Goal: Information Seeking & Learning: Check status

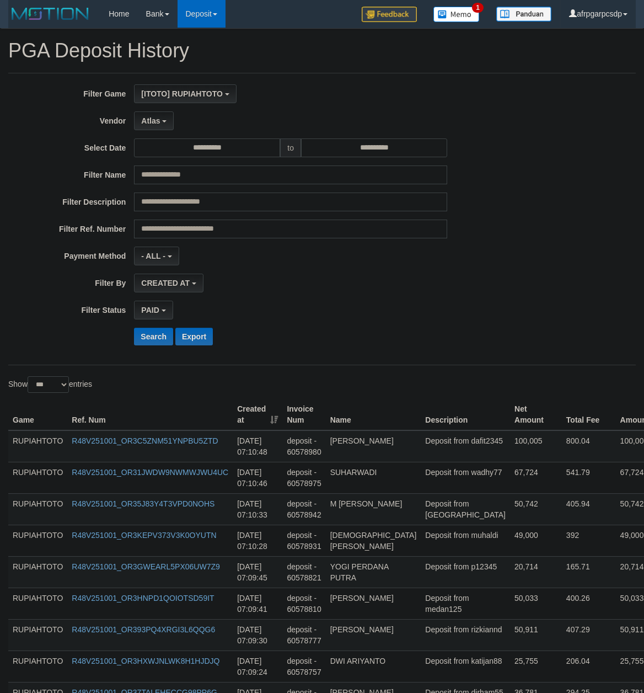
select select "**********"
select select "*"
select select "***"
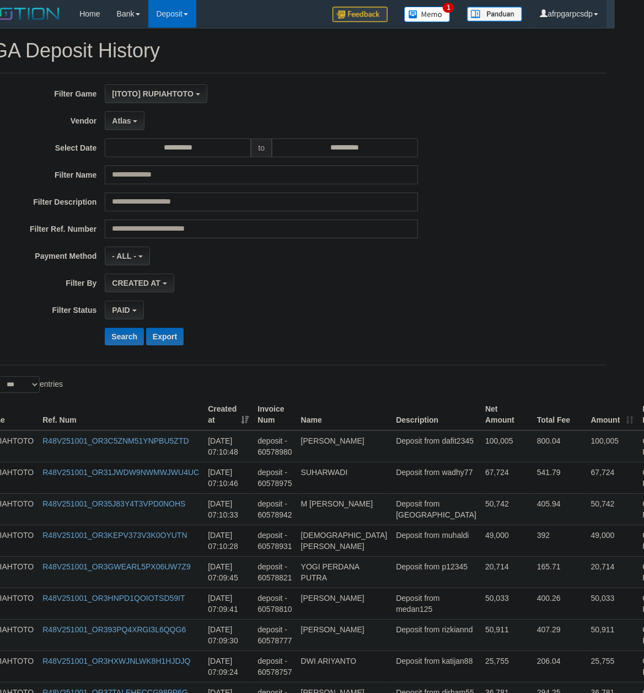
scroll to position [33, 0]
click at [118, 343] on button "Search" at bounding box center [124, 337] width 39 height 18
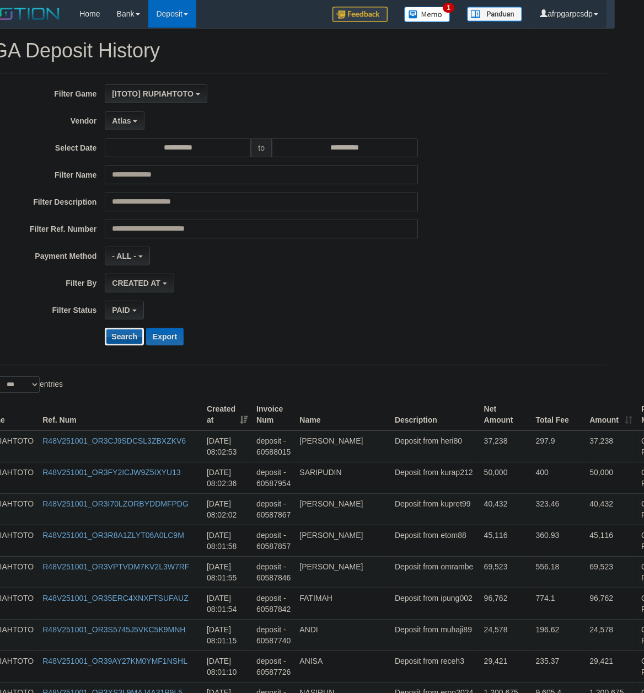
click at [121, 340] on button "Search" at bounding box center [124, 337] width 39 height 18
click at [132, 341] on button "Search" at bounding box center [124, 337] width 39 height 18
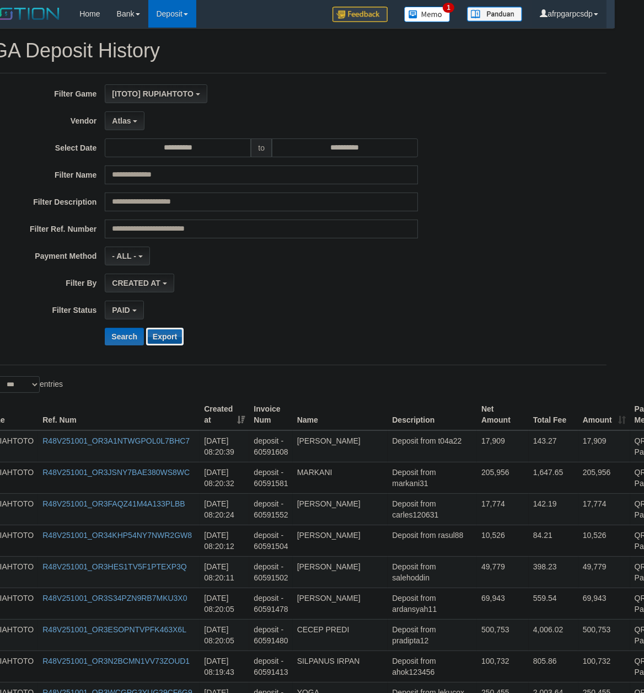
click at [170, 338] on button "Export" at bounding box center [165, 337] width 38 height 18
drag, startPoint x: 510, startPoint y: 589, endPoint x: 504, endPoint y: 586, distance: 6.9
click at [529, 587] on td "398.23" at bounding box center [554, 571] width 50 height 31
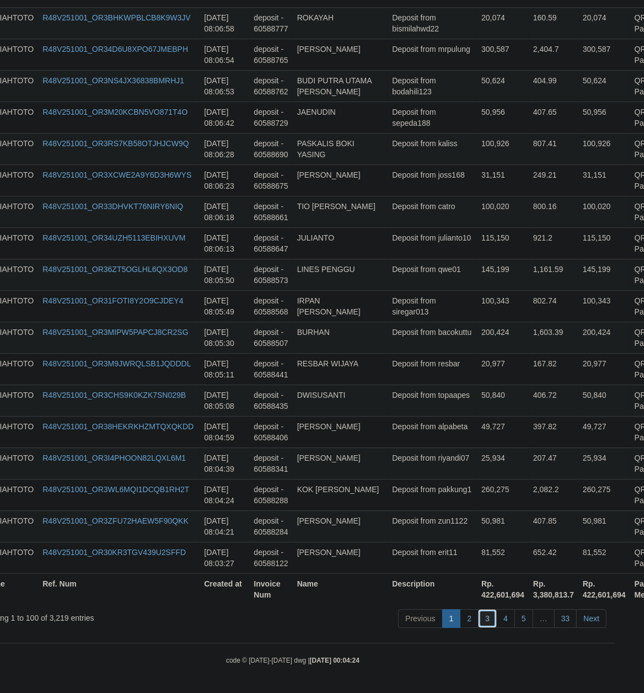
click at [482, 620] on link "3" at bounding box center [487, 618] width 19 height 19
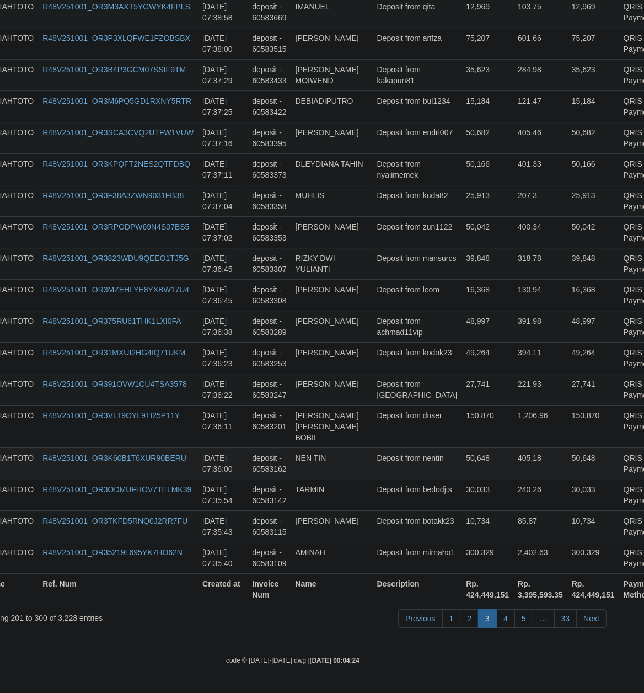
drag, startPoint x: 476, startPoint y: 469, endPoint x: 499, endPoint y: 469, distance: 22.6
click at [490, 469] on tr "RUPIAHTOTO R48V251001_OR3K60B1T6XUR90BERU [DATE] 07:36:00 deposit - 60583162 NE…" at bounding box center [336, 462] width 714 height 31
click at [504, 619] on link "4" at bounding box center [505, 618] width 19 height 19
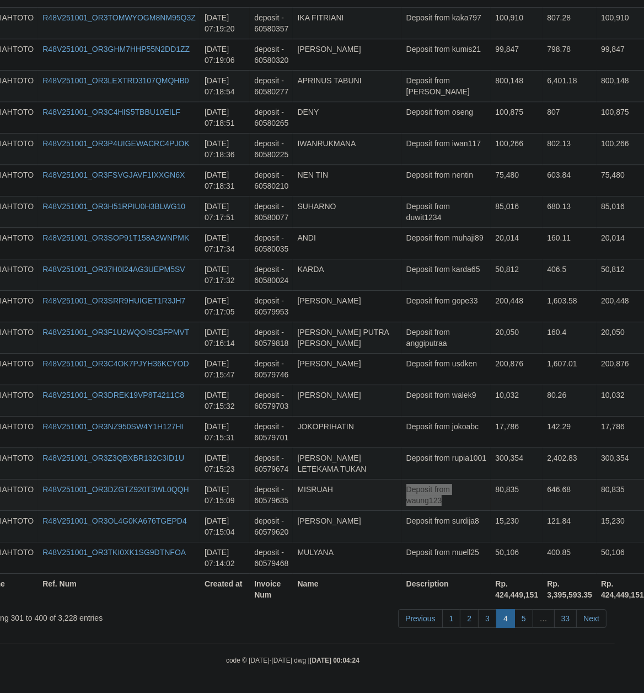
click at [491, 482] on td "80,835" at bounding box center [517, 494] width 52 height 31
click at [521, 615] on link "5" at bounding box center [524, 618] width 19 height 19
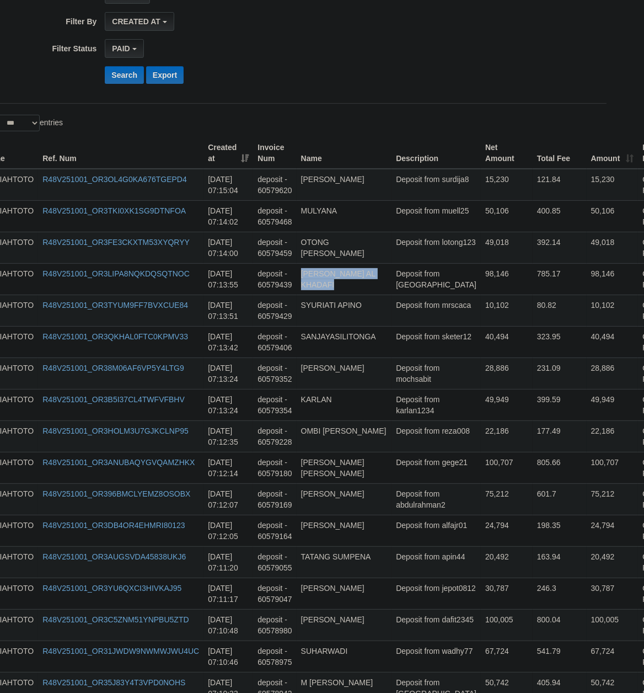
scroll to position [0, 29]
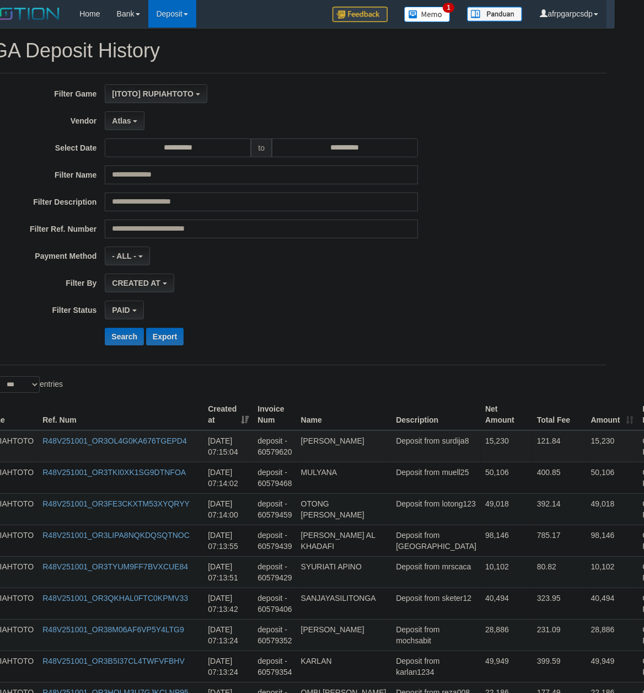
drag, startPoint x: 401, startPoint y: 345, endPoint x: 414, endPoint y: 435, distance: 90.9
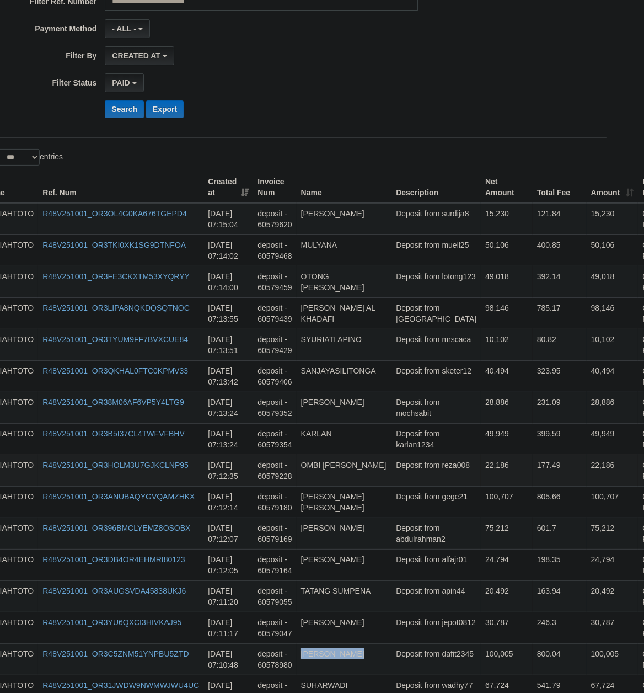
scroll to position [3029, 29]
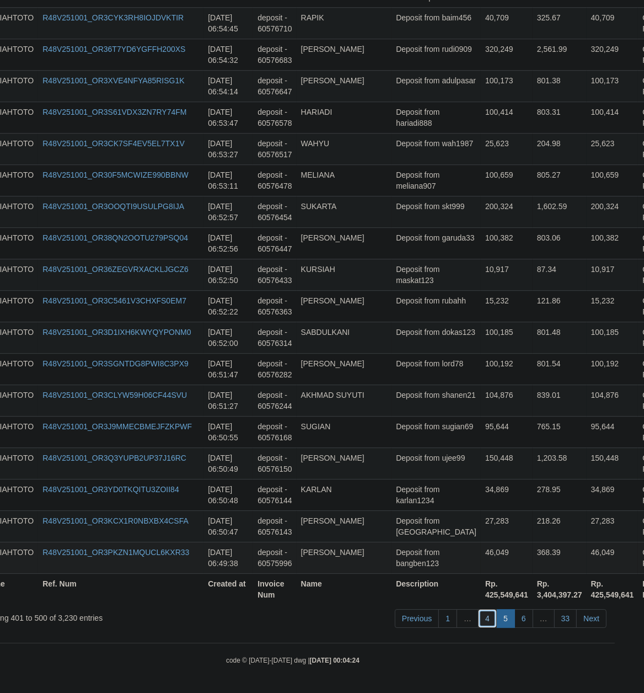
drag, startPoint x: 489, startPoint y: 617, endPoint x: 202, endPoint y: 543, distance: 296.2
click at [484, 617] on link "4" at bounding box center [487, 618] width 19 height 19
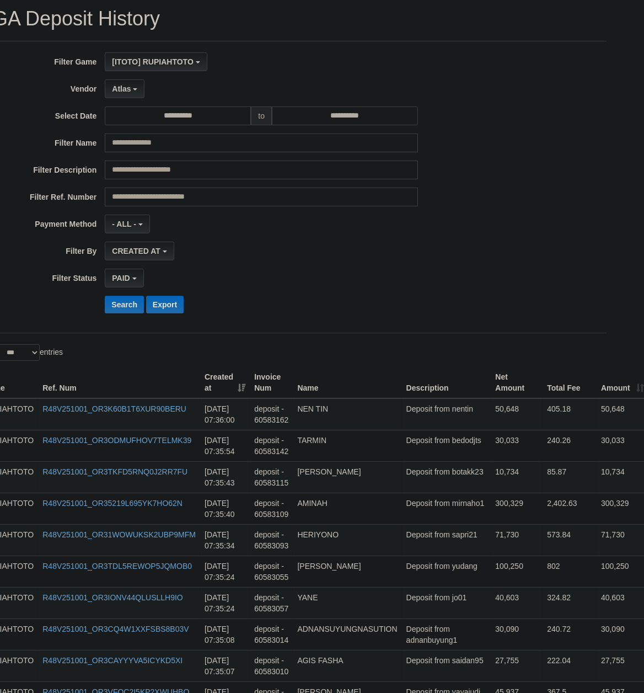
scroll to position [0, 29]
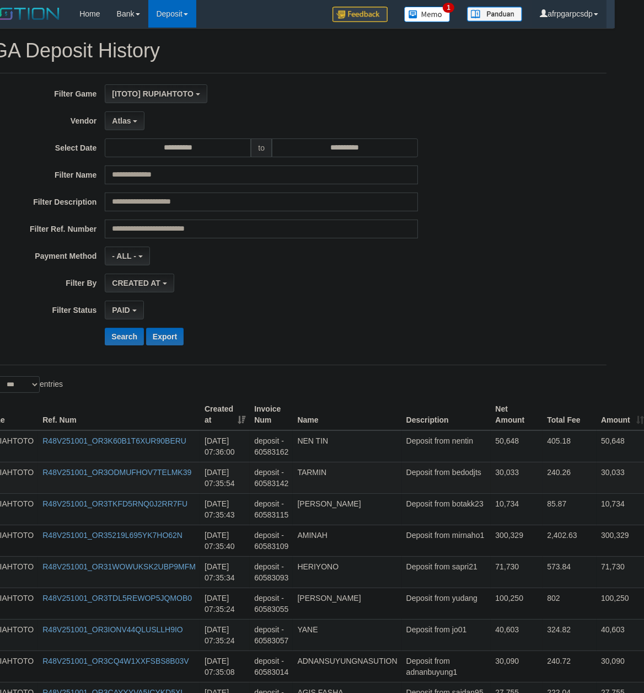
copy td "JOKOPRIHATIN"
drag, startPoint x: 422, startPoint y: 478, endPoint x: 437, endPoint y: 490, distance: 19.6
click at [436, 491] on td "Deposit from bedodjts" at bounding box center [446, 477] width 89 height 31
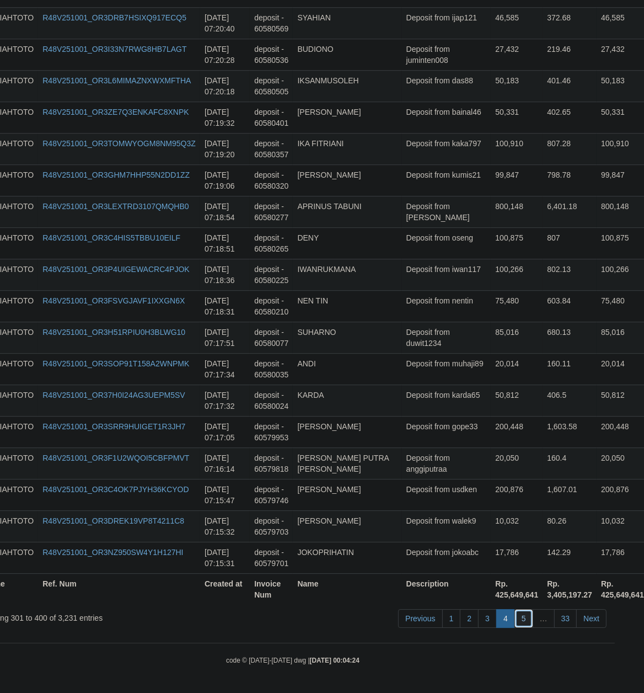
click at [520, 616] on link "5" at bounding box center [524, 618] width 19 height 19
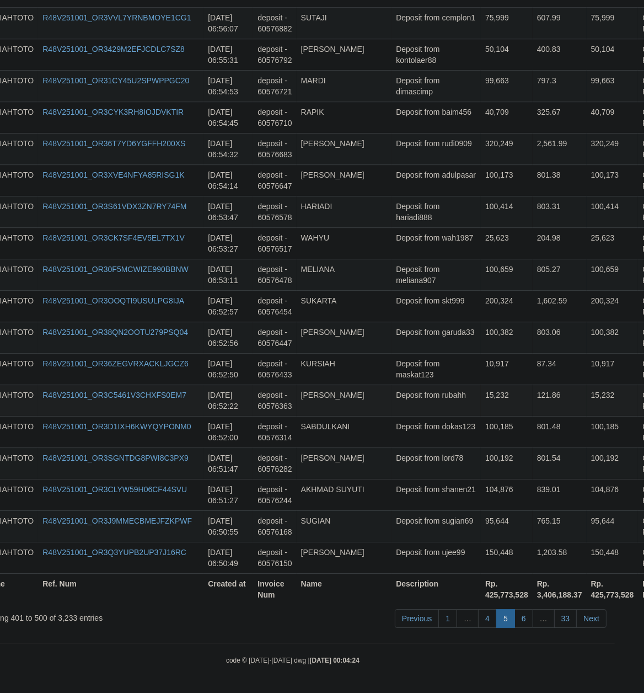
click at [423, 397] on td "Deposit from rubahh" at bounding box center [436, 399] width 89 height 31
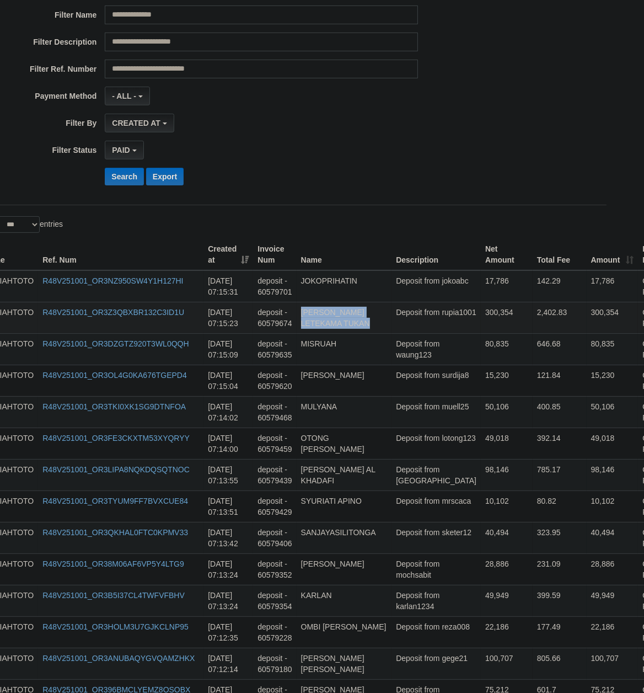
copy td "[PERSON_NAME] LETEKAMA TUKAN"
drag, startPoint x: 399, startPoint y: 350, endPoint x: 401, endPoint y: 319, distance: 30.9
click at [481, 595] on td "49,949" at bounding box center [507, 600] width 52 height 31
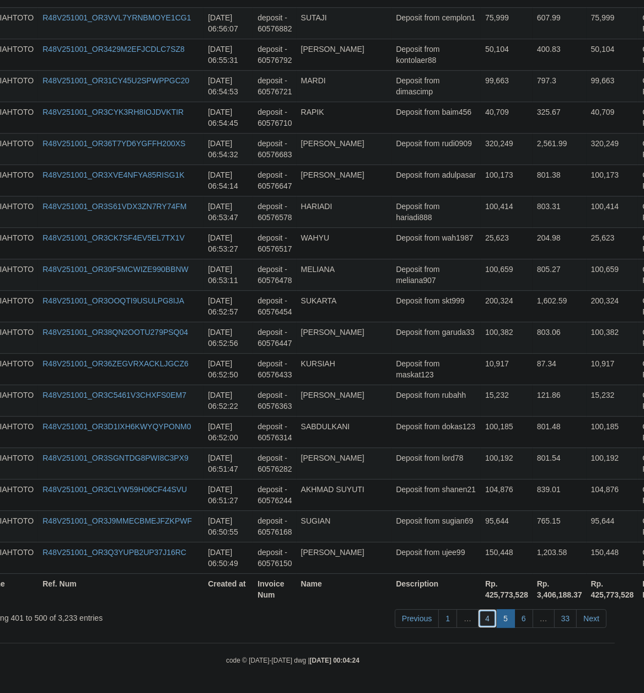
click at [483, 616] on link "4" at bounding box center [487, 618] width 19 height 19
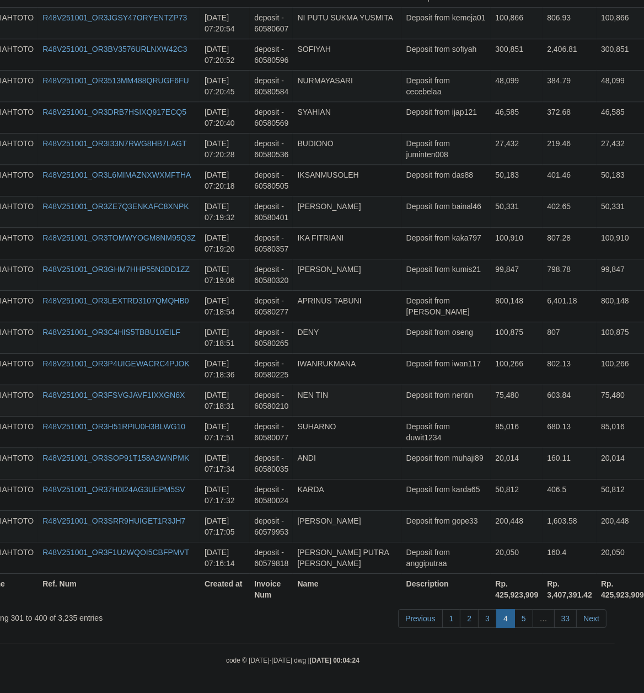
click at [430, 399] on td "Deposit from nentin" at bounding box center [446, 399] width 89 height 31
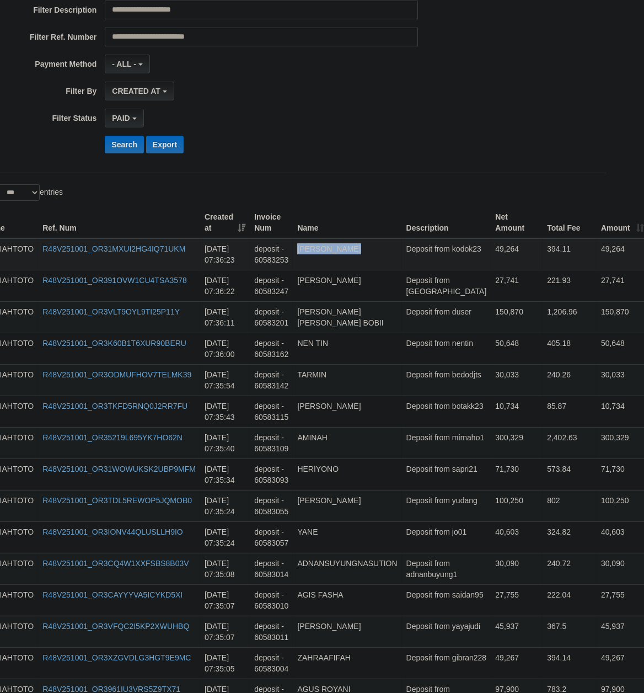
drag, startPoint x: 415, startPoint y: 339, endPoint x: 423, endPoint y: 265, distance: 74.9
copy td "[PERSON_NAME]"
click at [420, 339] on td "Deposit from nentin" at bounding box center [446, 348] width 89 height 31
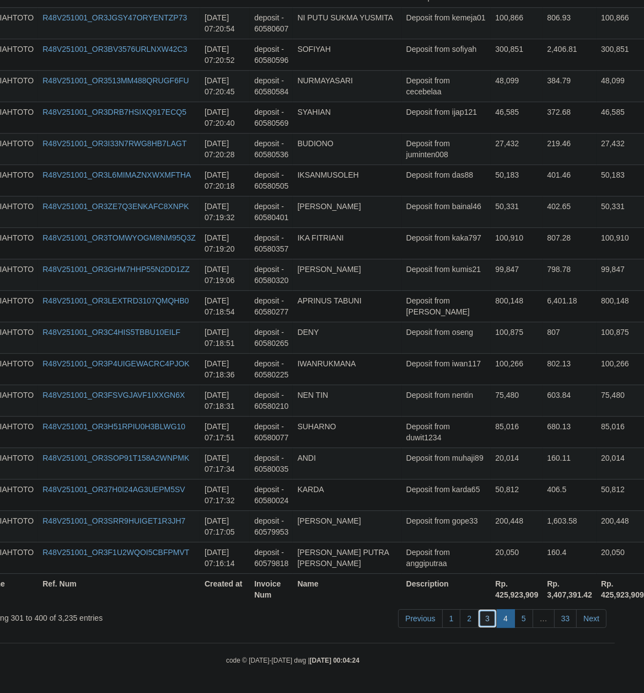
click at [487, 618] on link "3" at bounding box center [487, 618] width 19 height 19
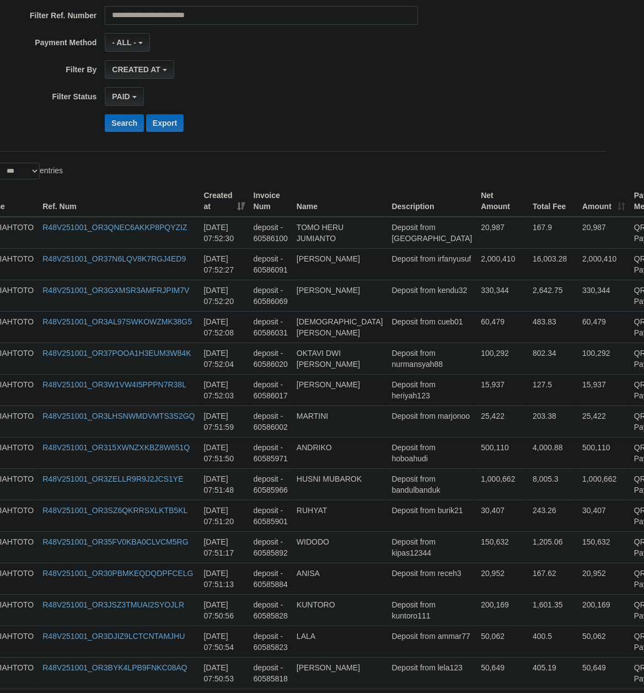
scroll to position [180, 29]
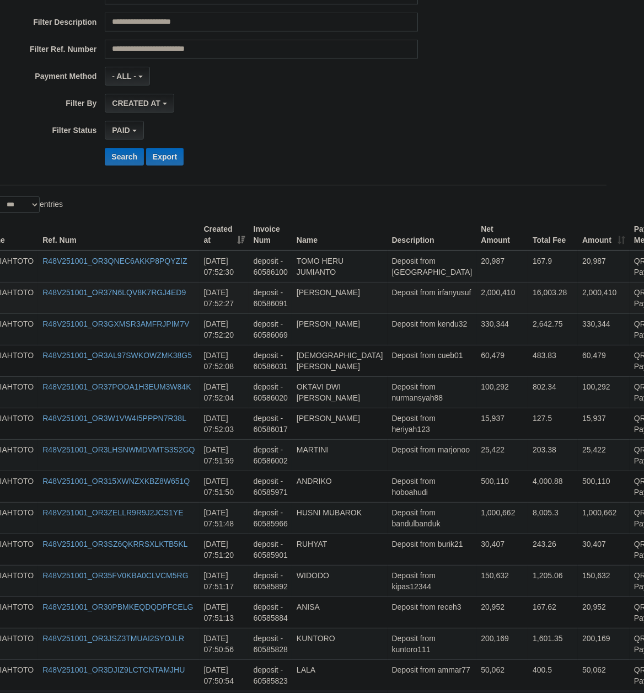
drag, startPoint x: 400, startPoint y: 555, endPoint x: 409, endPoint y: 298, distance: 257.2
copy td "[PERSON_NAME]"
click at [403, 533] on td "Deposit from bandulbanduk" at bounding box center [432, 517] width 89 height 31
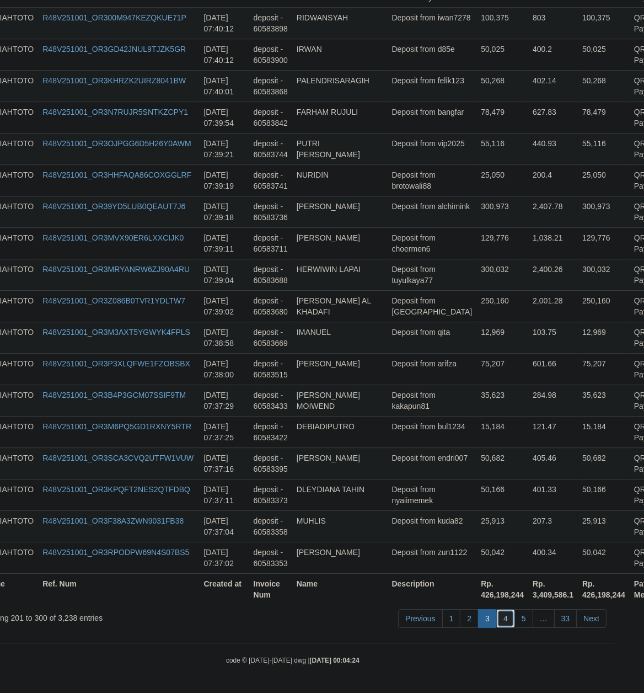
click at [505, 615] on link "4" at bounding box center [505, 618] width 19 height 19
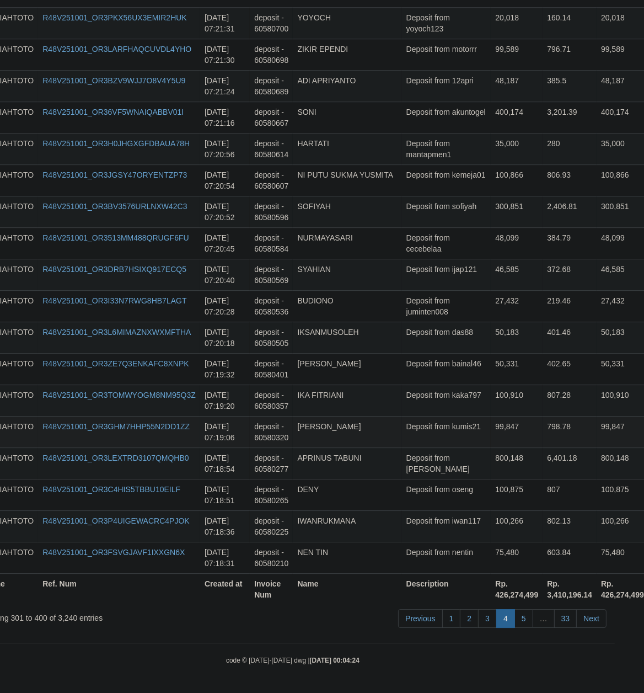
scroll to position [223, 29]
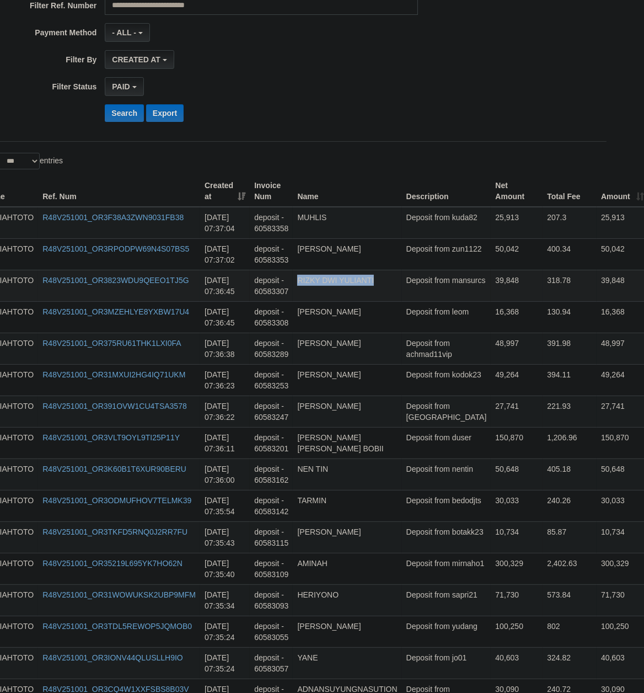
drag, startPoint x: 414, startPoint y: 352, endPoint x: 418, endPoint y: 297, distance: 55.3
copy td "RIZKY DWI YULIANTI"
click at [491, 490] on td "50,648" at bounding box center [517, 473] width 52 height 31
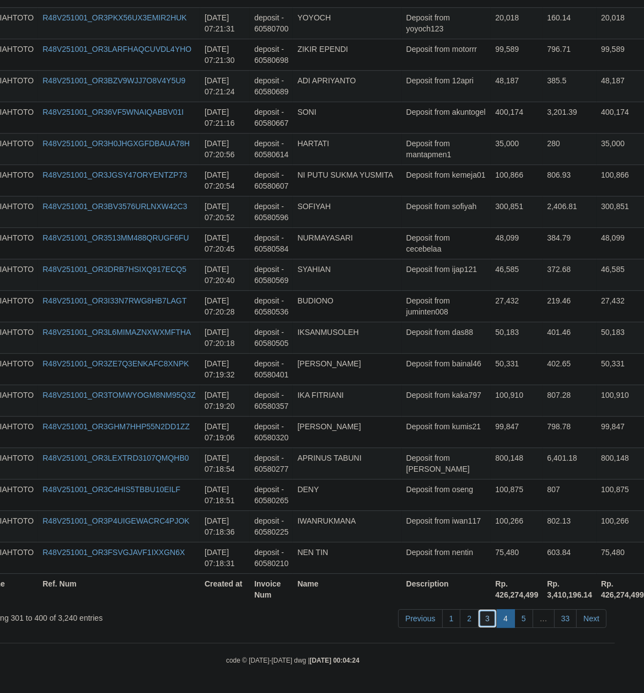
click at [480, 615] on link "3" at bounding box center [487, 618] width 19 height 19
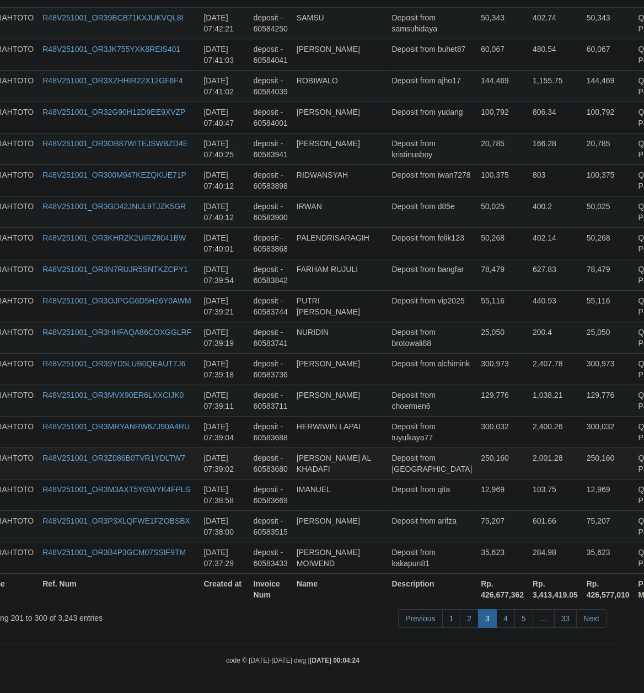
click at [407, 461] on td "Deposit from [GEOGRAPHIC_DATA]" at bounding box center [432, 462] width 89 height 31
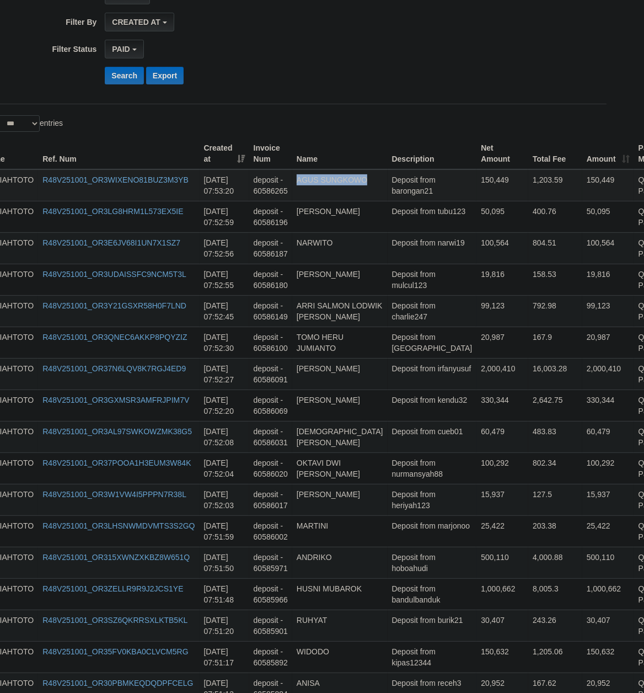
copy td "AGUS SUNGKOWO"
drag, startPoint x: 397, startPoint y: 355, endPoint x: 402, endPoint y: 197, distance: 157.8
click at [396, 274] on td "Deposit from mulcul123" at bounding box center [432, 279] width 89 height 31
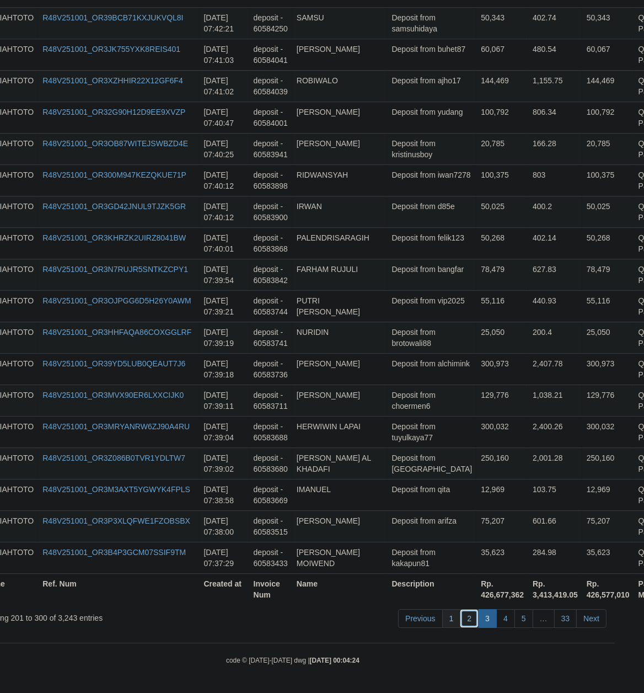
drag, startPoint x: 469, startPoint y: 616, endPoint x: 441, endPoint y: 613, distance: 28.3
click at [469, 616] on link "2" at bounding box center [469, 618] width 19 height 19
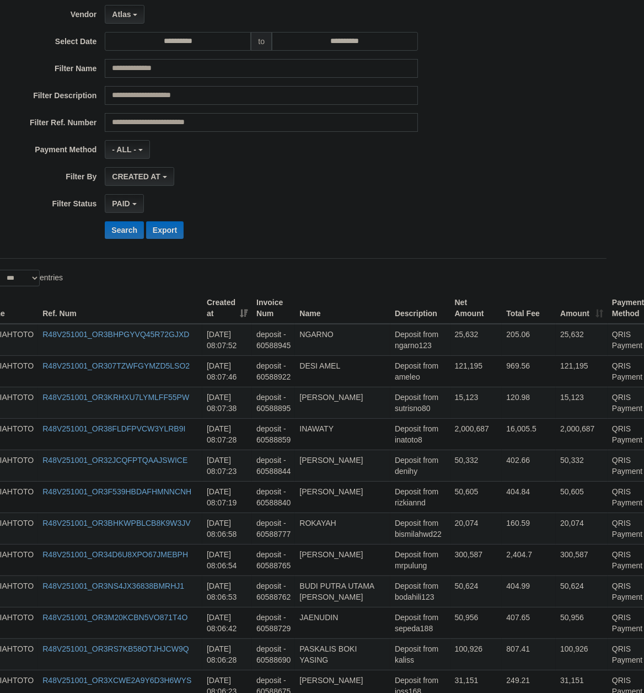
scroll to position [101, 29]
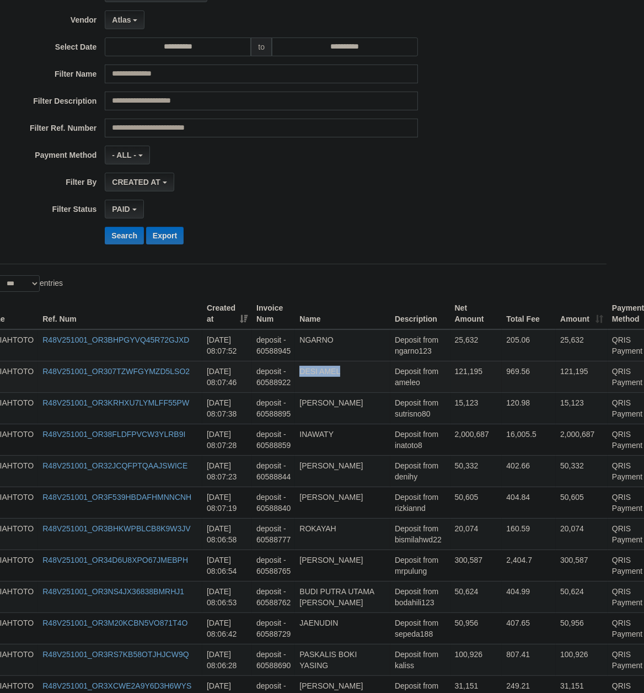
copy td "DESI AMEL"
drag, startPoint x: 386, startPoint y: 552, endPoint x: 400, endPoint y: 391, distance: 161.7
click at [391, 355] on td "Deposit from ngarno123" at bounding box center [421, 345] width 60 height 32
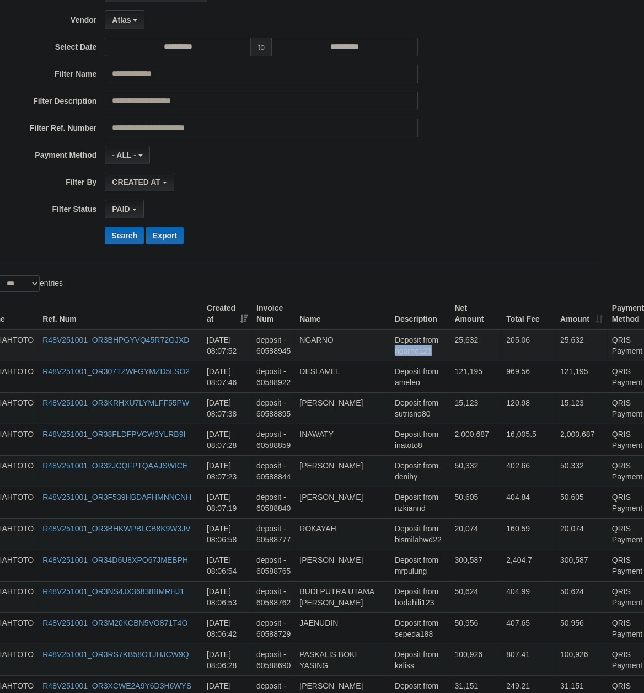
copy td "ngarno123"
click at [391, 412] on td "Deposit from sutrisno80" at bounding box center [421, 407] width 60 height 31
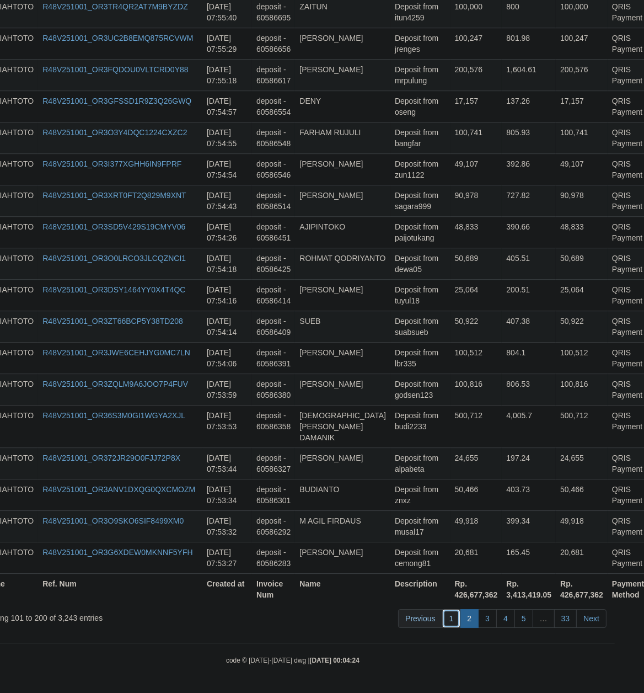
drag, startPoint x: 445, startPoint y: 618, endPoint x: 435, endPoint y: 616, distance: 10.7
click at [435, 616] on ul "Previous 1 2 3 4 5 … 33 Next" at bounding box center [502, 618] width 209 height 19
click at [446, 615] on link "1" at bounding box center [451, 618] width 19 height 19
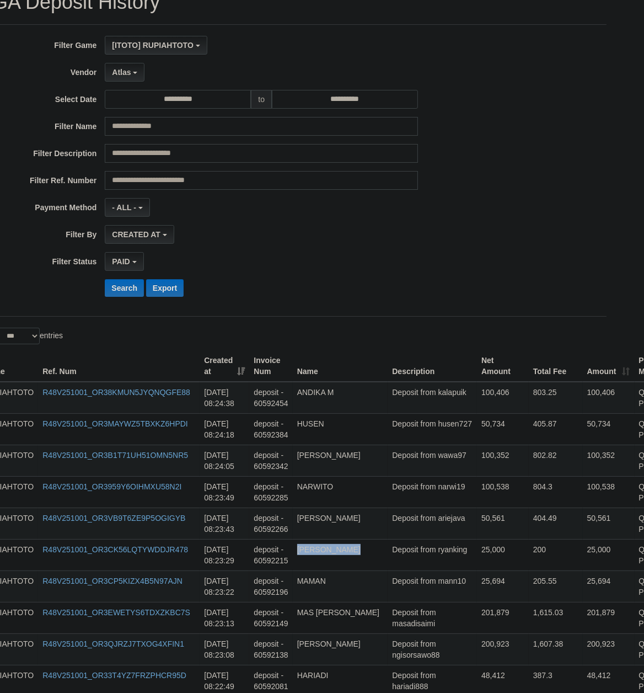
scroll to position [0, 29]
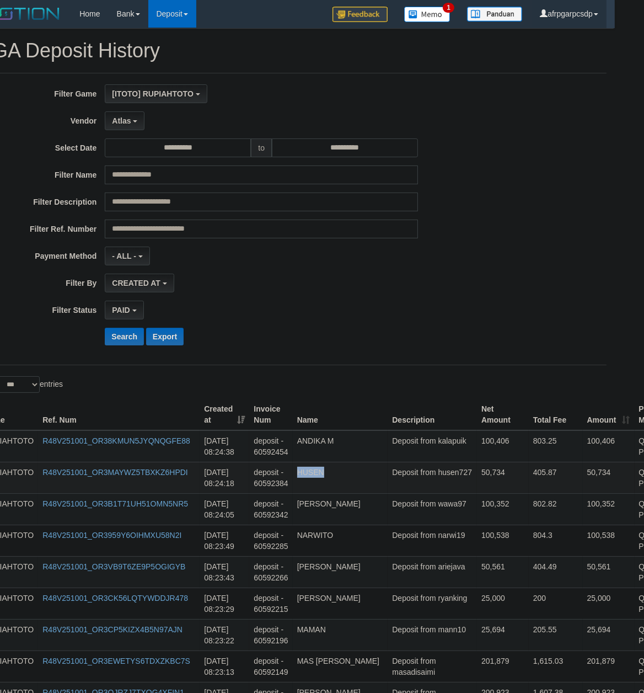
copy td "HUSEN"
drag, startPoint x: 392, startPoint y: 555, endPoint x: 403, endPoint y: 482, distance: 73.6
click at [477, 542] on td "100,538" at bounding box center [503, 540] width 52 height 31
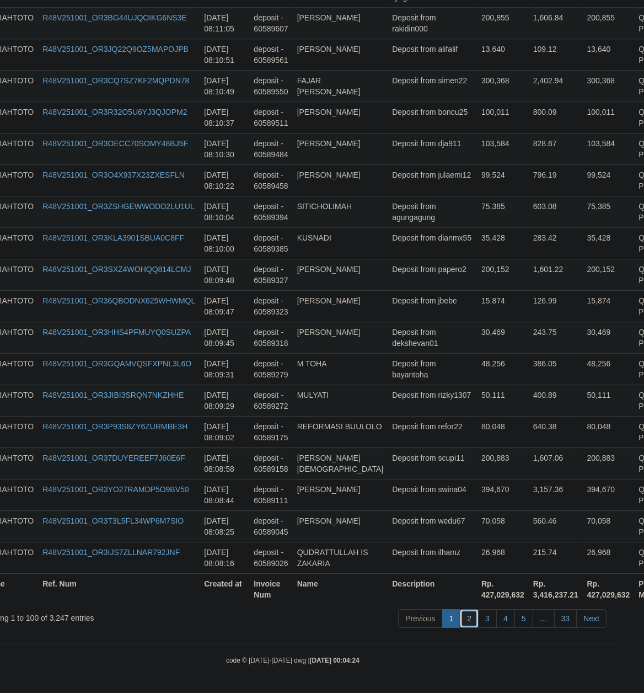
click at [467, 619] on link "2" at bounding box center [469, 618] width 19 height 19
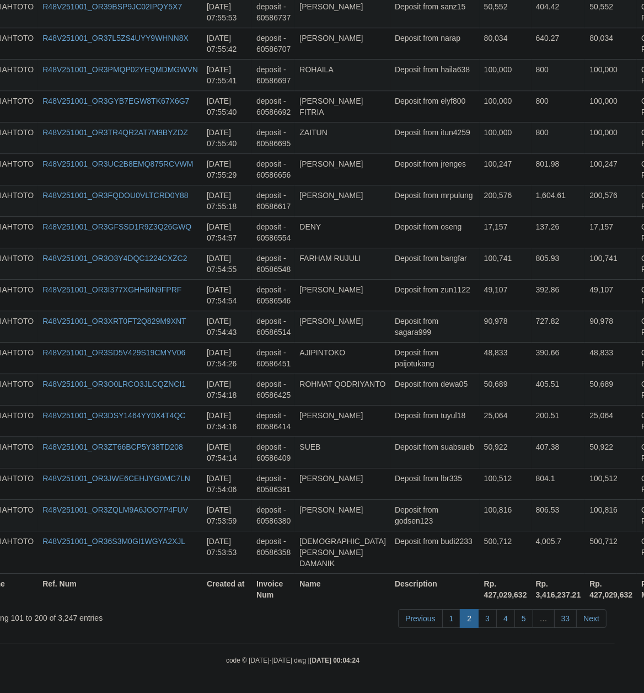
scroll to position [203, 29]
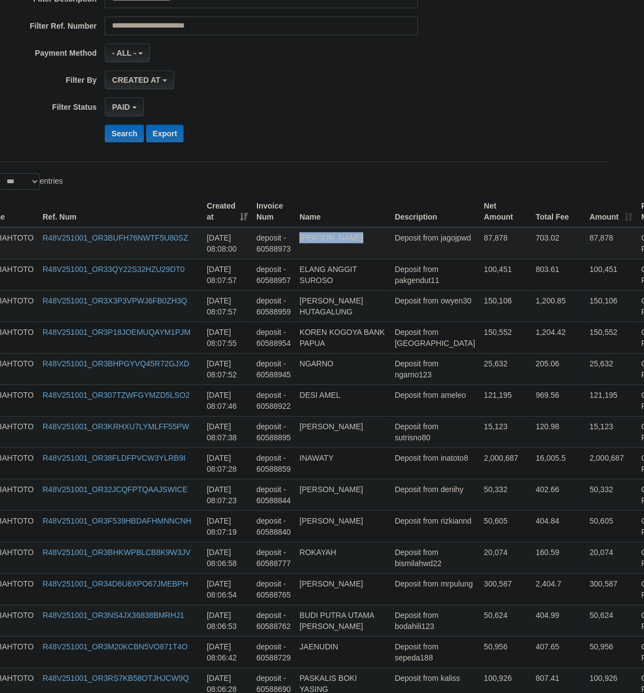
drag, startPoint x: 394, startPoint y: 350, endPoint x: 354, endPoint y: 257, distance: 101.8
click at [396, 605] on td "Deposit from mrpulung" at bounding box center [435, 588] width 89 height 31
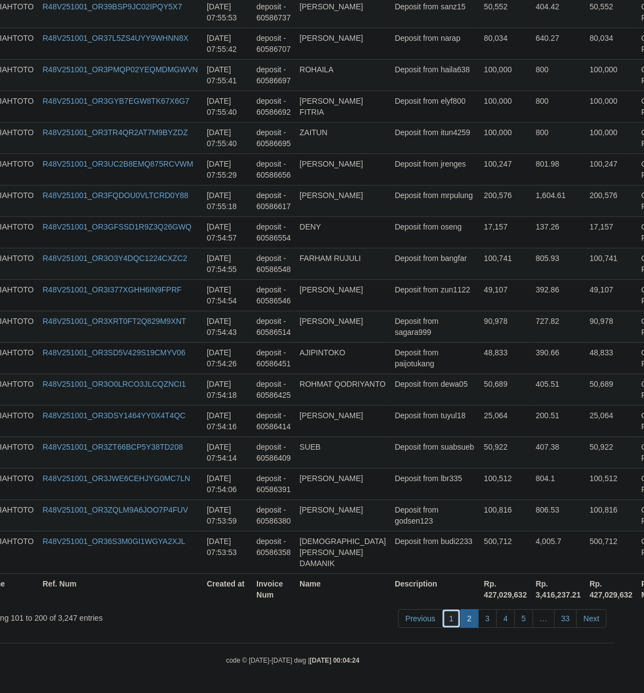
drag, startPoint x: 446, startPoint y: 617, endPoint x: 167, endPoint y: 653, distance: 281.3
click at [445, 617] on link "1" at bounding box center [451, 618] width 19 height 19
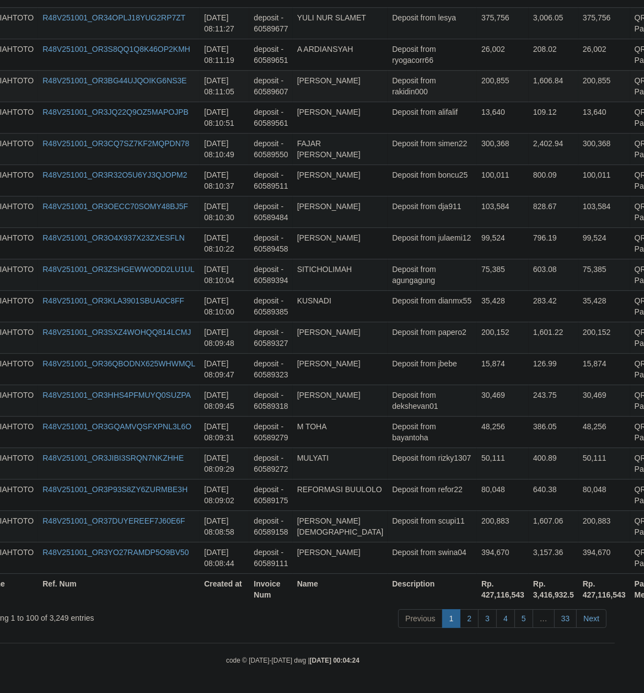
click at [393, 70] on td "Deposit from rakidin000" at bounding box center [432, 85] width 89 height 31
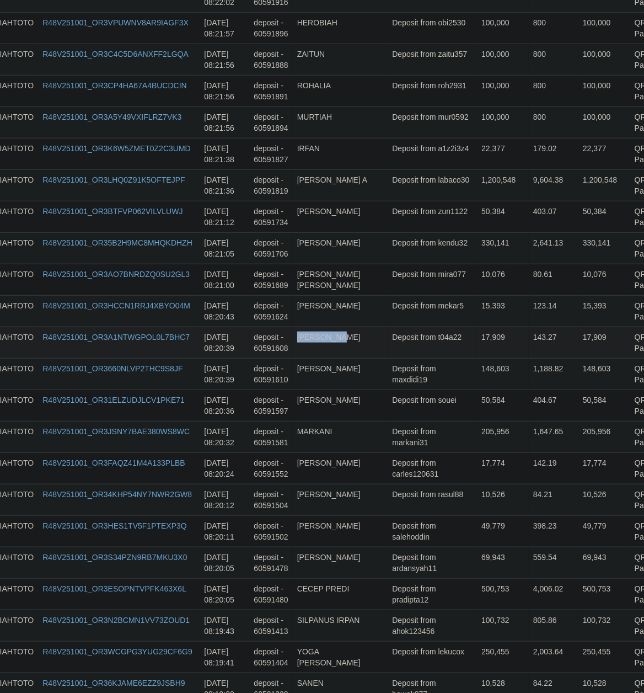
drag, startPoint x: 203, startPoint y: 357, endPoint x: 239, endPoint y: 361, distance: 36.6
click at [239, 358] on td "[DATE] 08:20:39" at bounding box center [225, 342] width 50 height 31
copy td "08:20:39"
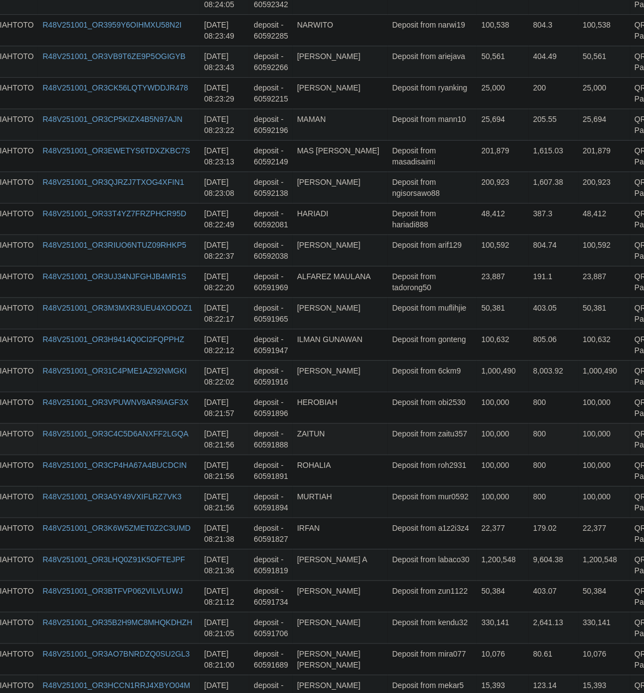
scroll to position [800, 29]
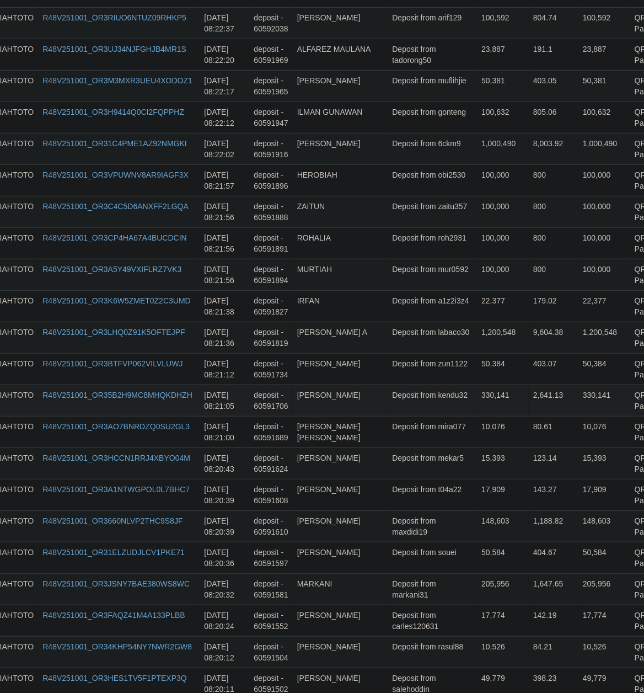
click at [404, 416] on td "Deposit from kendu32" at bounding box center [432, 399] width 89 height 31
click at [394, 444] on td "Deposit from mira077" at bounding box center [432, 431] width 89 height 31
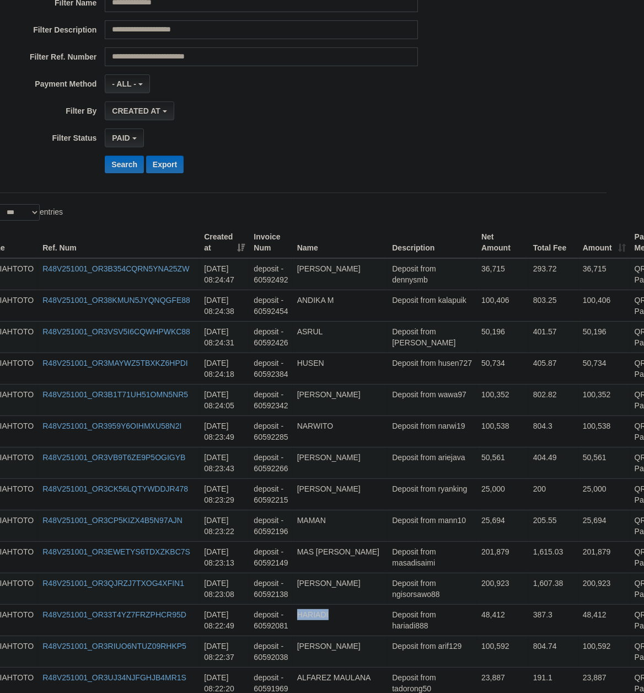
scroll to position [77, 29]
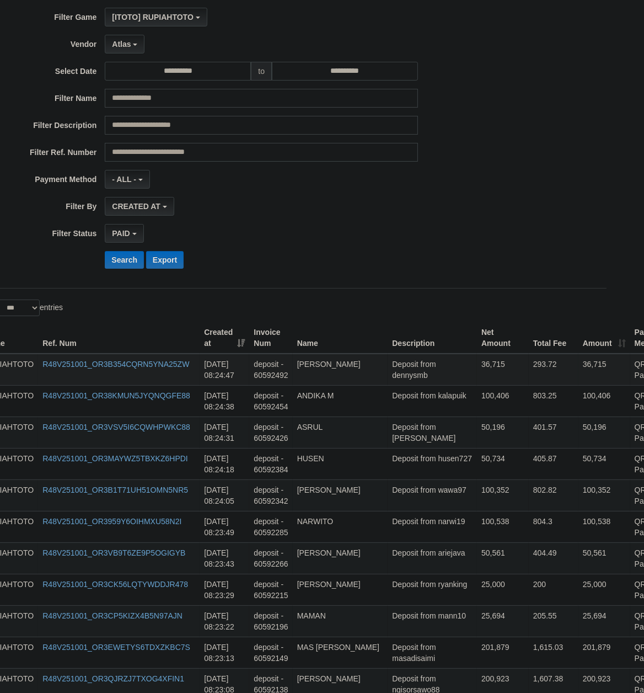
drag, startPoint x: 387, startPoint y: 503, endPoint x: 402, endPoint y: 364, distance: 139.8
click at [127, 263] on button "Search" at bounding box center [124, 260] width 39 height 18
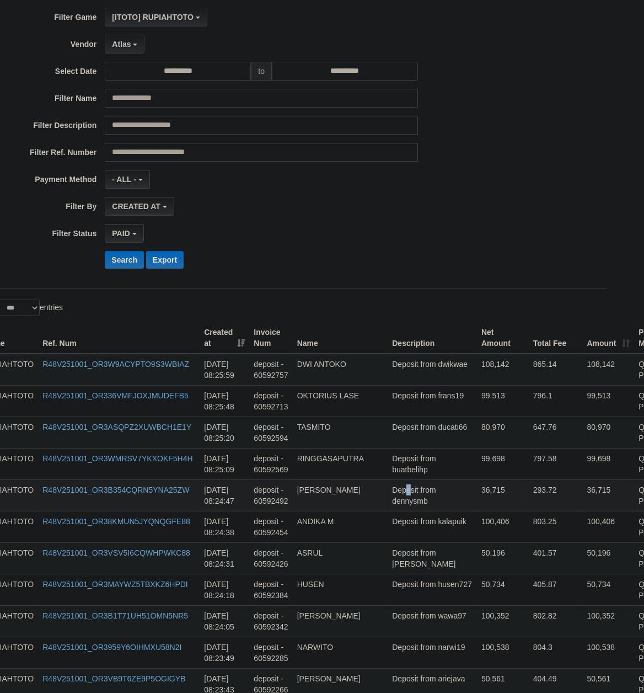
click at [393, 495] on td "Deposit from dennysmb" at bounding box center [432, 494] width 89 height 31
drag, startPoint x: 403, startPoint y: 422, endPoint x: 409, endPoint y: 383, distance: 39.0
click at [164, 265] on button "Export" at bounding box center [165, 260] width 38 height 18
click at [425, 542] on td "Deposit from kalapuik" at bounding box center [432, 526] width 89 height 31
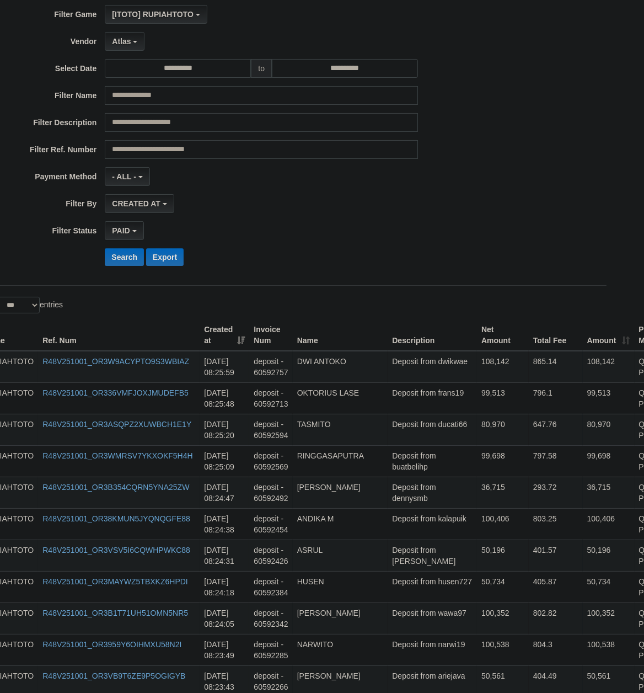
scroll to position [0, 29]
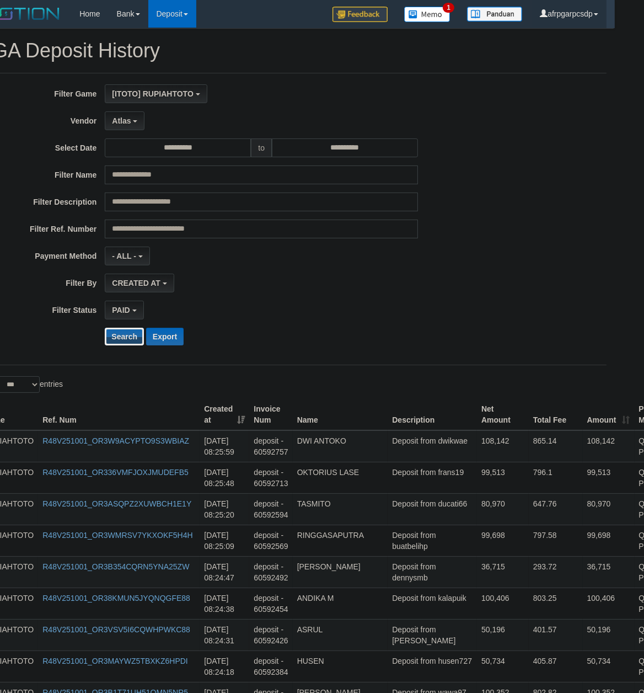
drag, startPoint x: 118, startPoint y: 343, endPoint x: 10, endPoint y: 358, distance: 108.7
click at [117, 343] on button "Search" at bounding box center [124, 337] width 39 height 18
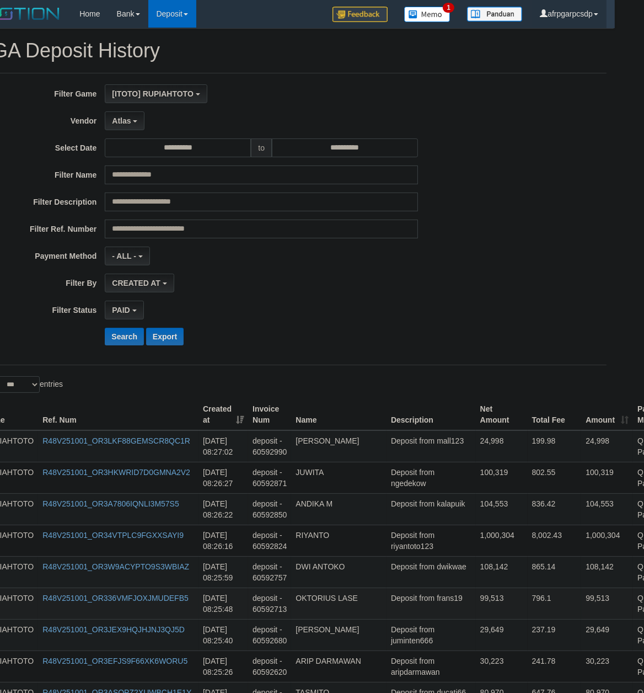
click at [476, 596] on td "99,513" at bounding box center [502, 602] width 52 height 31
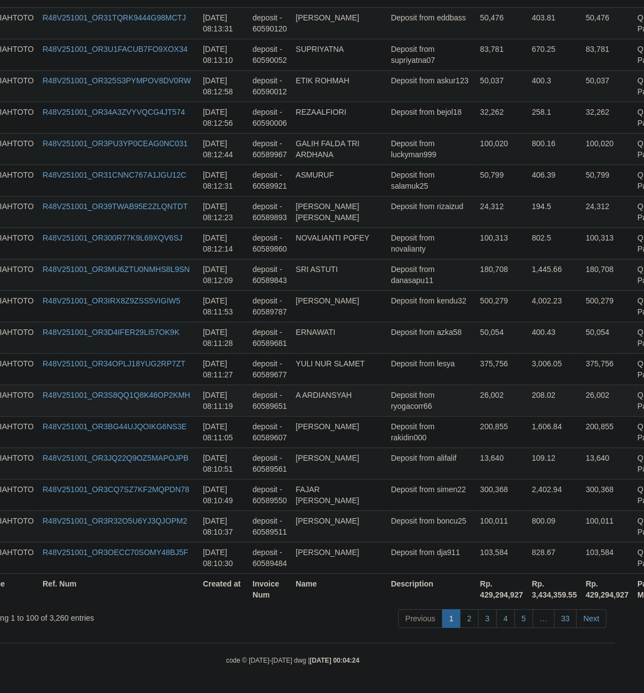
click at [387, 407] on td "Deposit from ryogacorr66" at bounding box center [431, 399] width 89 height 31
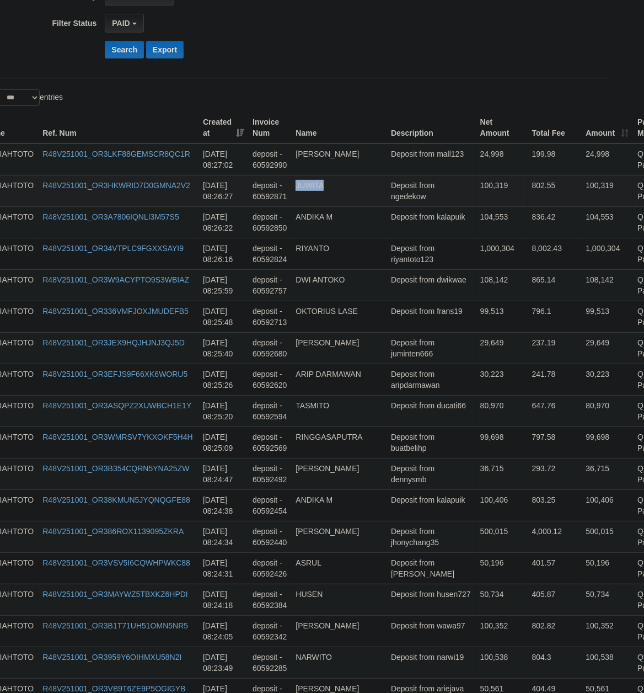
drag, startPoint x: 391, startPoint y: 353, endPoint x: 402, endPoint y: 184, distance: 169.7
drag, startPoint x: 201, startPoint y: 199, endPoint x: 233, endPoint y: 202, distance: 32.8
click at [233, 202] on td "[DATE] 08:26:27" at bounding box center [224, 190] width 50 height 31
click at [332, 412] on td "TASMITO" at bounding box center [338, 410] width 95 height 31
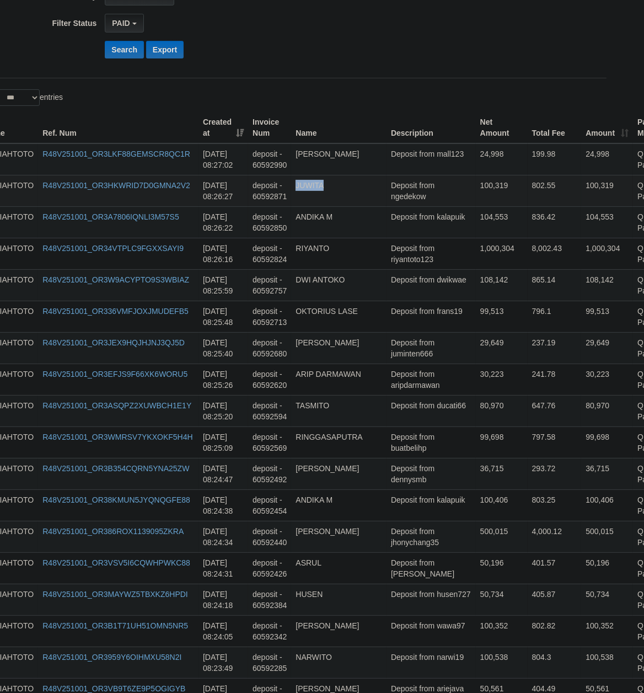
drag, startPoint x: 389, startPoint y: 359, endPoint x: 399, endPoint y: 204, distance: 155.4
click at [387, 426] on td "Deposit from ducati66" at bounding box center [431, 410] width 89 height 31
drag, startPoint x: 391, startPoint y: 387, endPoint x: 9, endPoint y: 269, distance: 398.9
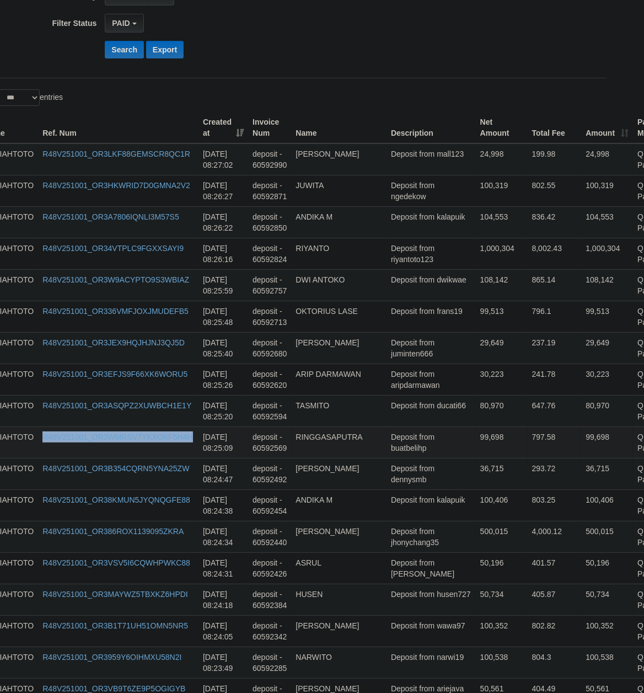
drag, startPoint x: 247, startPoint y: 451, endPoint x: 261, endPoint y: 445, distance: 16.3
click at [248, 451] on tr "RUPIAHTOTO R48V251001_OR3WMRSV7YKXOKF5H4H [DATE] 08:25:09 deposit - 60592569 RI…" at bounding box center [343, 441] width 728 height 31
click at [117, 52] on button "Search" at bounding box center [124, 50] width 39 height 18
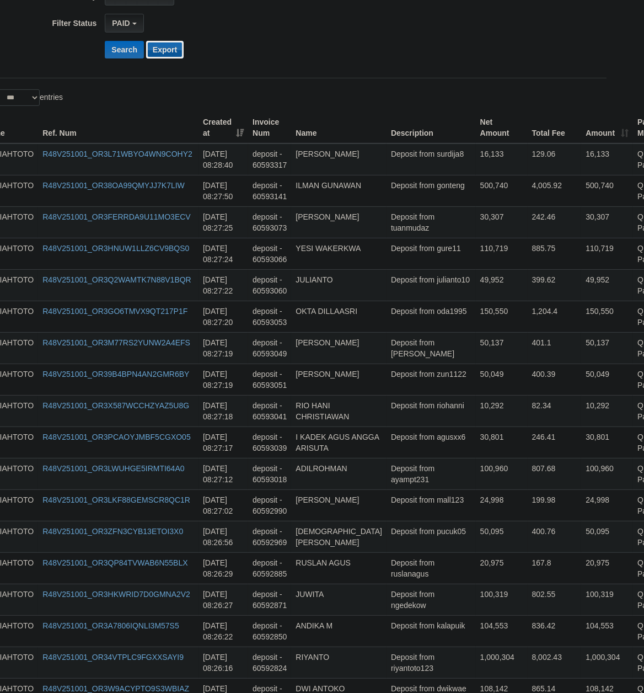
click at [175, 51] on button "Export" at bounding box center [165, 50] width 38 height 18
click at [528, 383] on td "400.39" at bounding box center [555, 379] width 54 height 31
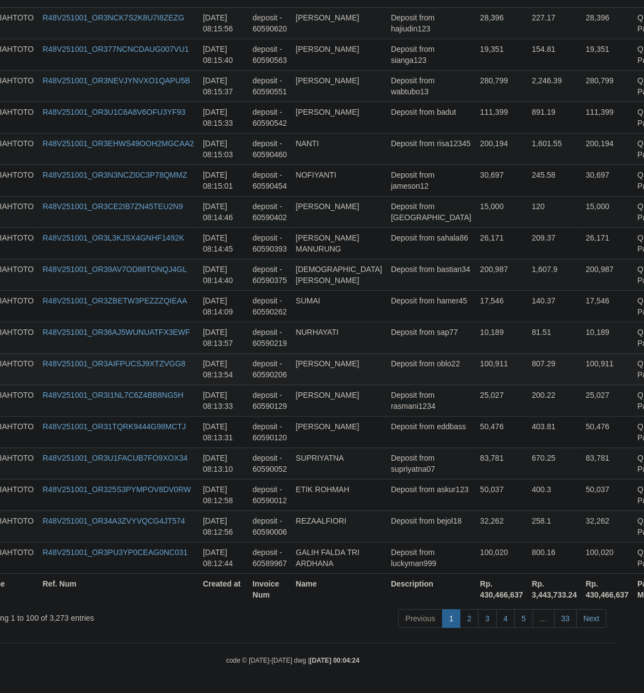
click at [398, 376] on td "Deposit from oblo22" at bounding box center [431, 368] width 89 height 31
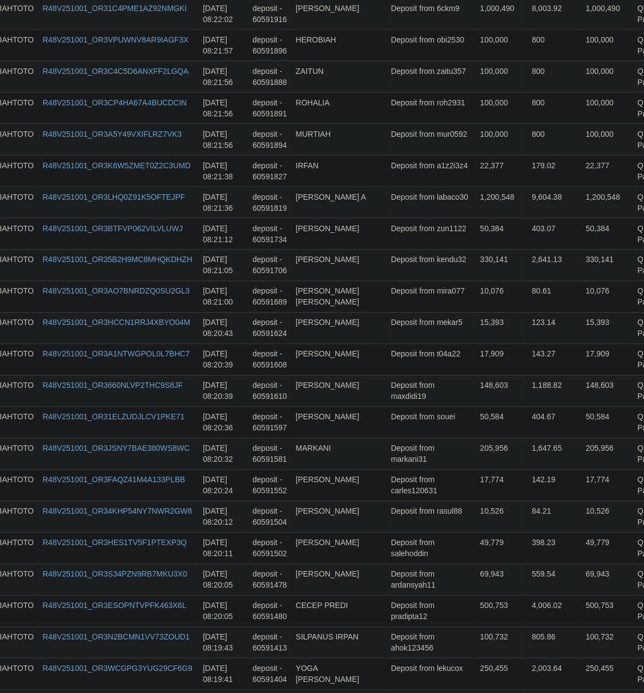
scroll to position [2070, 29]
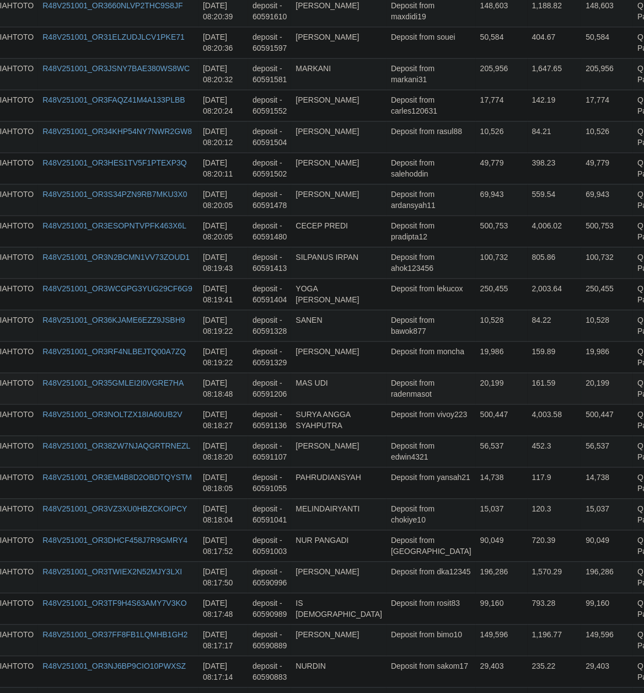
click at [412, 404] on td "Deposit from radenmasot" at bounding box center [431, 387] width 89 height 31
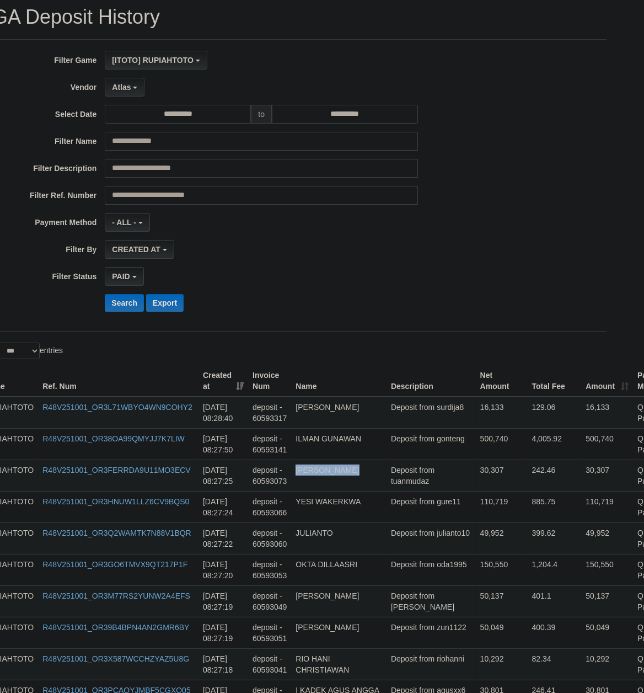
scroll to position [0, 29]
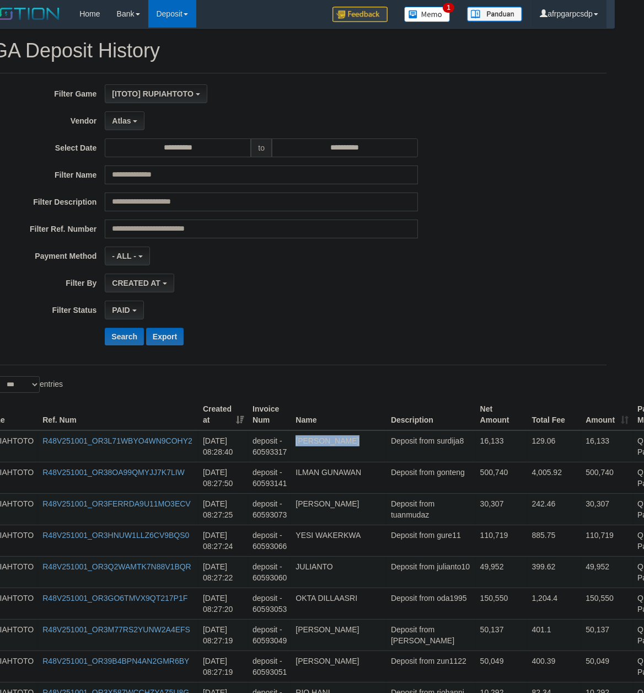
drag, startPoint x: 399, startPoint y: 358, endPoint x: 27, endPoint y: 398, distance: 374.5
click at [476, 493] on td "500,740" at bounding box center [502, 477] width 52 height 31
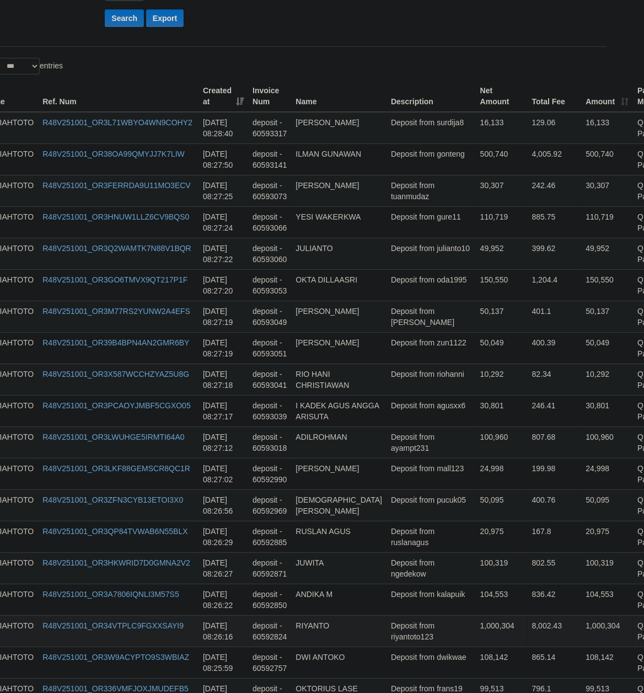
scroll to position [90, 29]
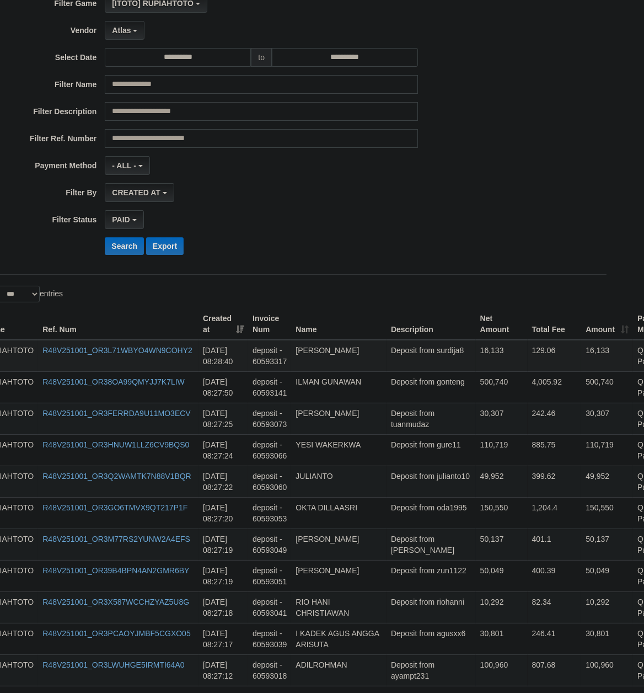
drag, startPoint x: 202, startPoint y: 364, endPoint x: 235, endPoint y: 368, distance: 33.5
click at [235, 368] on td "[DATE] 08:28:40" at bounding box center [224, 356] width 50 height 32
click at [121, 244] on button "Search" at bounding box center [124, 246] width 39 height 18
